Goal: Task Accomplishment & Management: Manage account settings

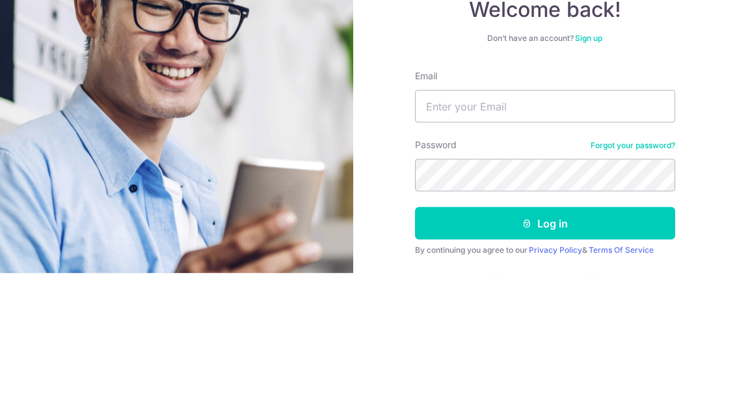
scroll to position [43, 0]
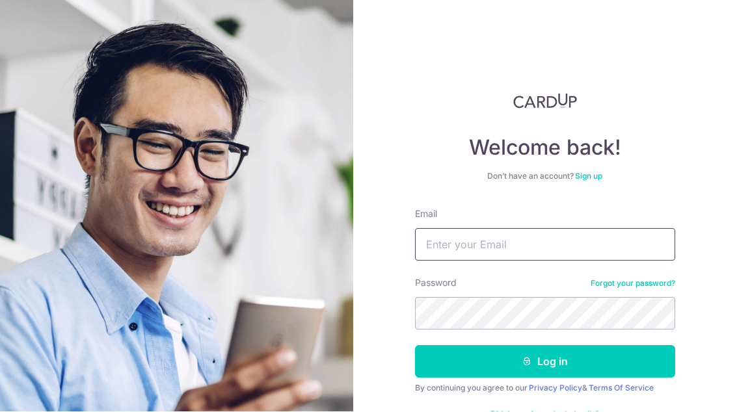
type input "[EMAIL_ADDRESS][DOMAIN_NAME]"
click at [544, 346] on button "Log in" at bounding box center [545, 362] width 260 height 33
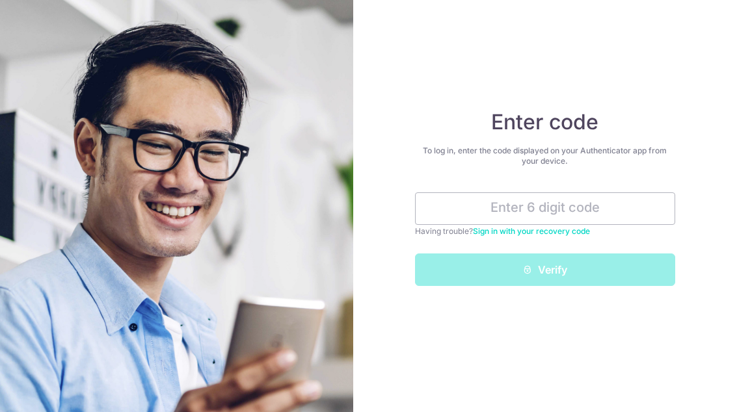
type input "230383"
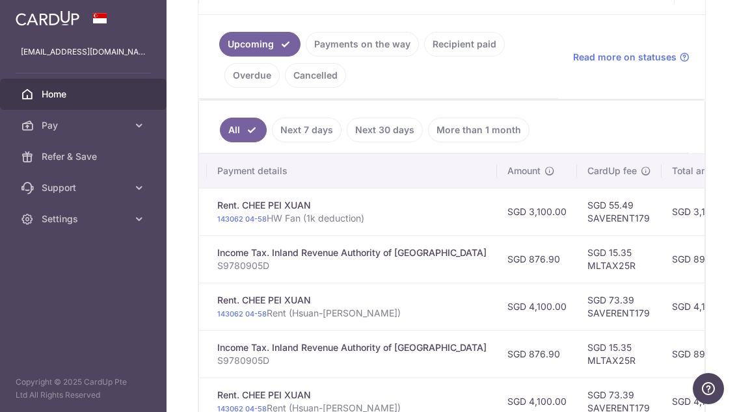
scroll to position [0, 259]
